Goal: Information Seeking & Learning: Learn about a topic

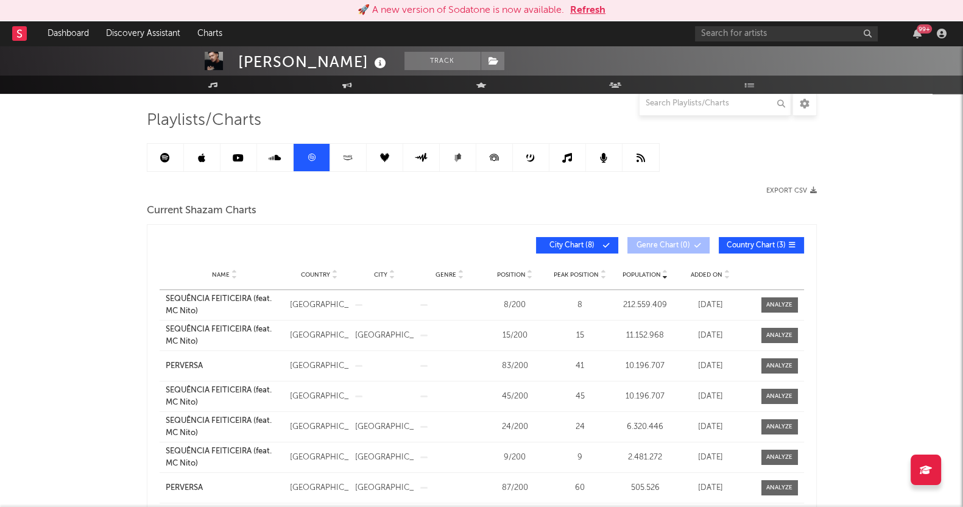
scroll to position [76, 0]
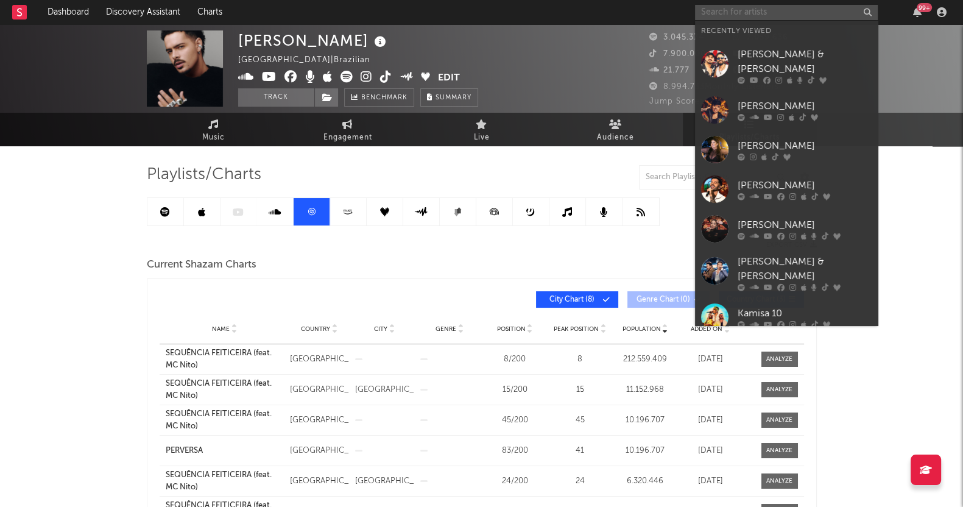
click at [778, 7] on input "text" at bounding box center [786, 12] width 183 height 15
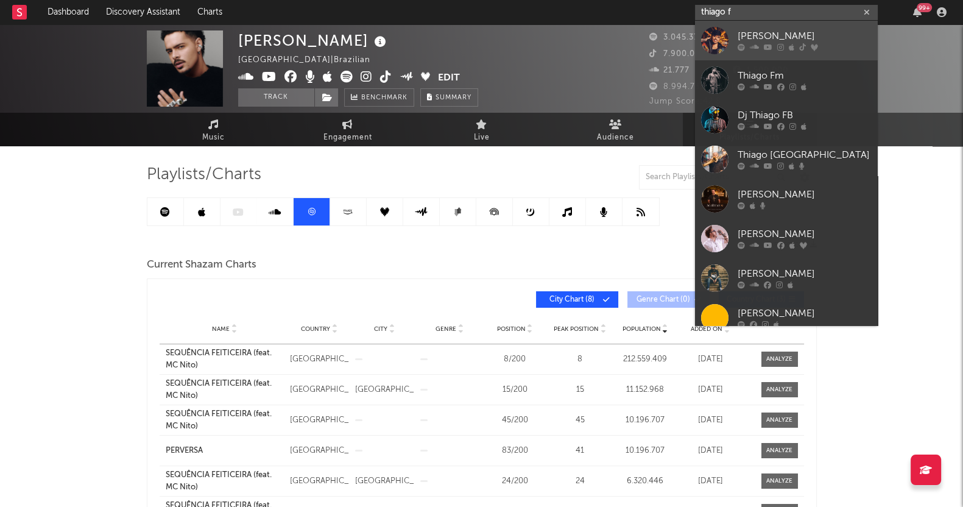
type input "thiago f"
click at [762, 50] on div at bounding box center [805, 47] width 134 height 7
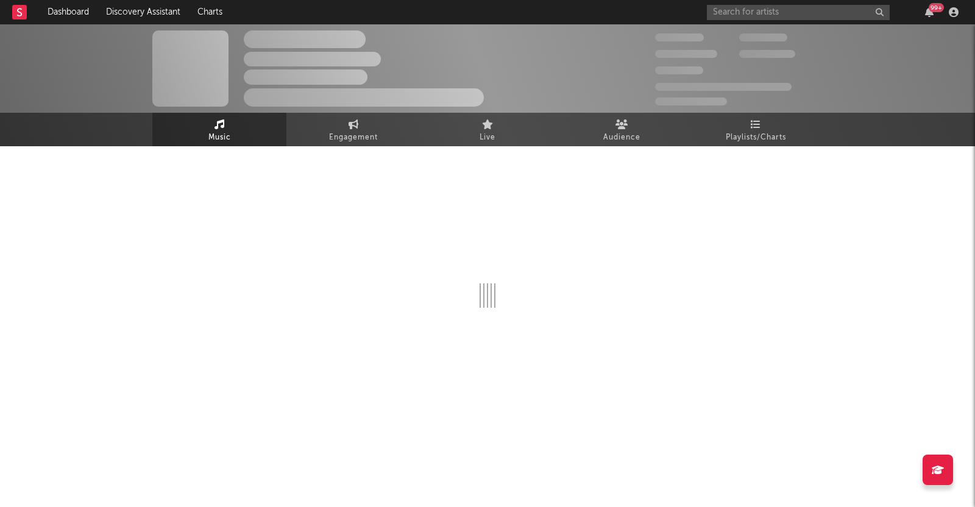
select select "6m"
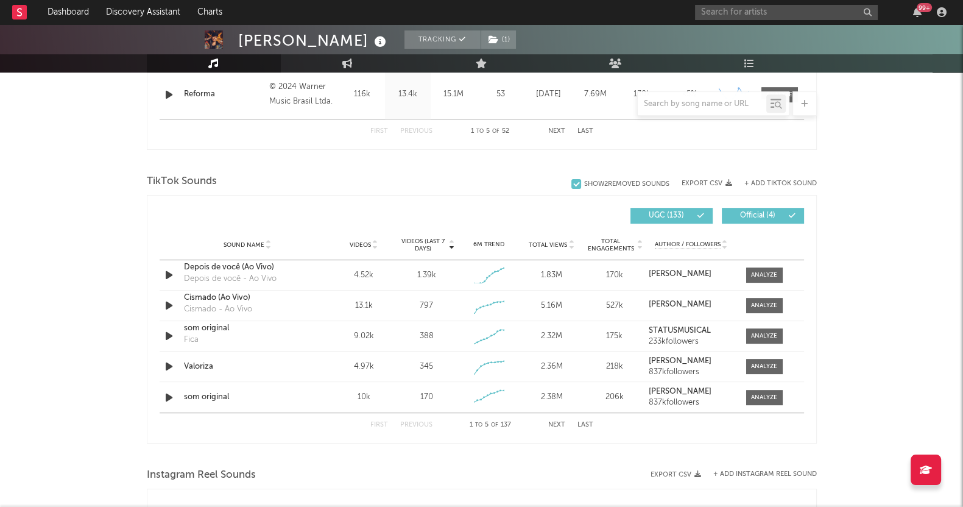
scroll to position [685, 0]
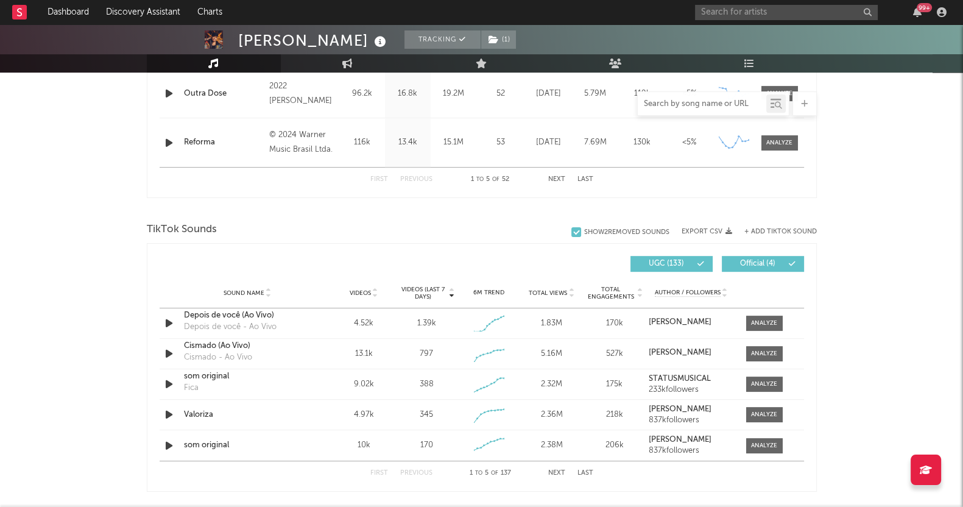
click at [694, 103] on input "text" at bounding box center [702, 104] width 129 height 10
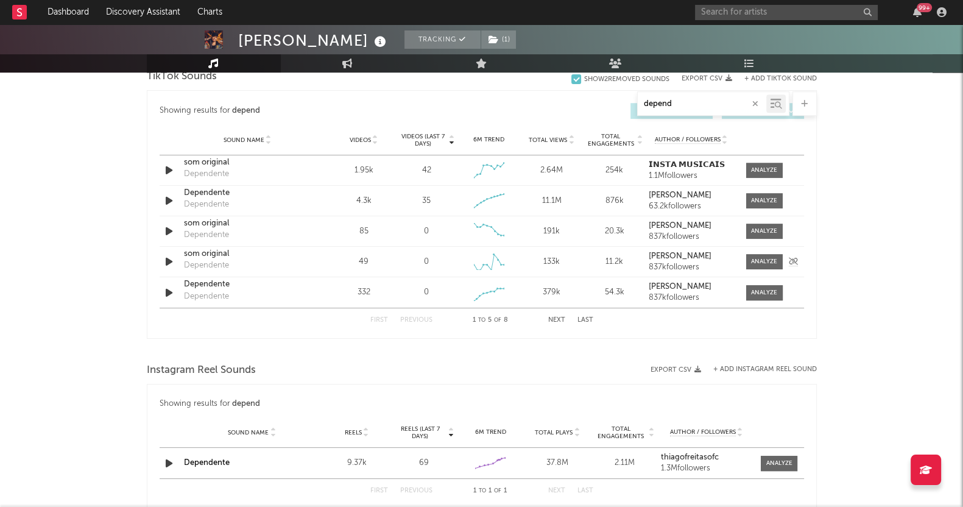
scroll to position [609, 0]
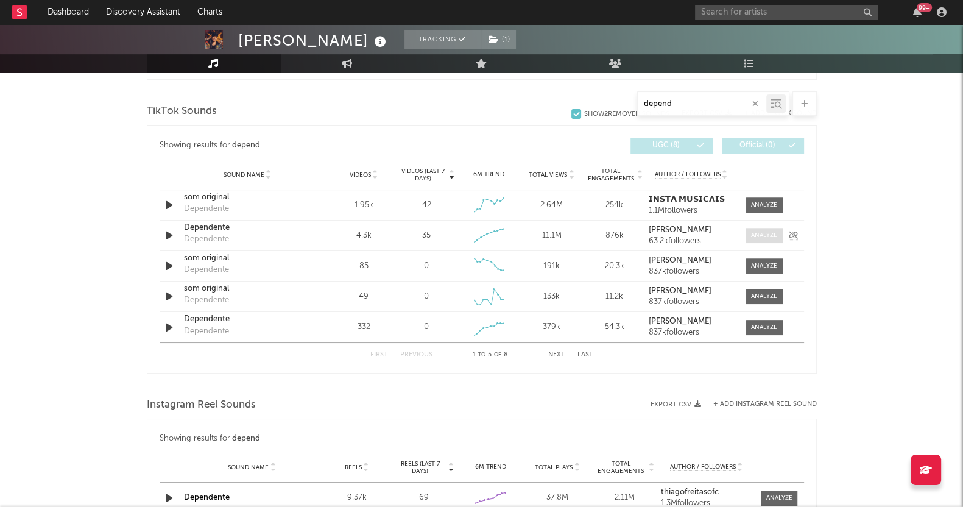
type input "depend"
click at [759, 231] on div at bounding box center [764, 235] width 26 height 9
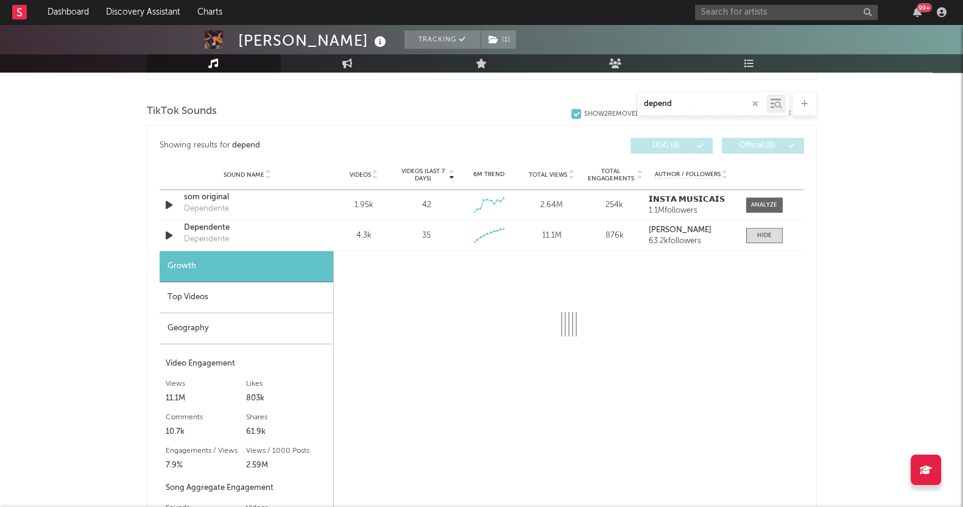
click at [201, 297] on div "Top Videos" at bounding box center [247, 297] width 174 height 31
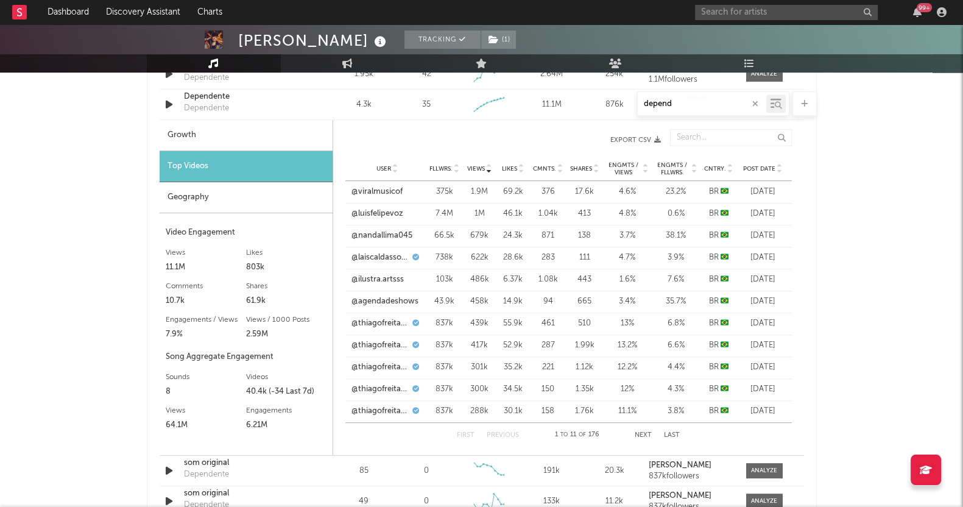
scroll to position [762, 0]
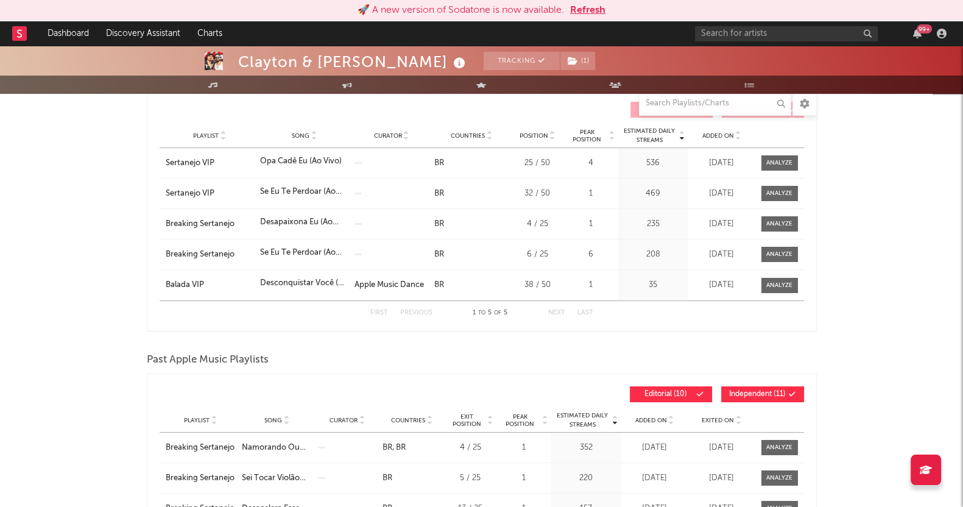
scroll to position [152, 0]
